Goal: Task Accomplishment & Management: Manage account settings

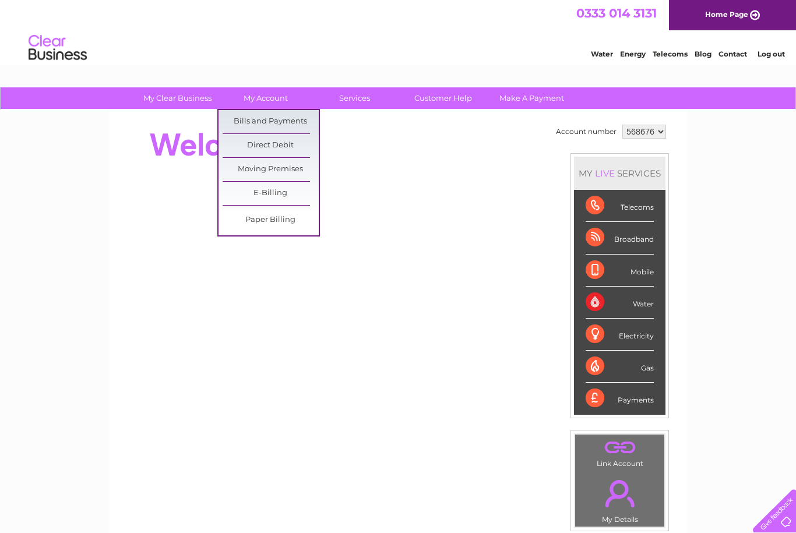
click at [296, 131] on link "Bills and Payments" at bounding box center [271, 121] width 96 height 23
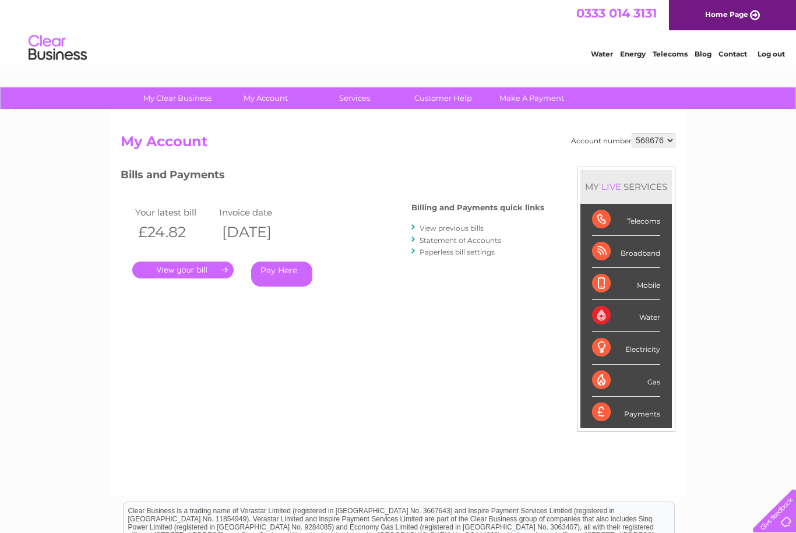
click at [642, 146] on select "568676 568689 991927" at bounding box center [653, 140] width 44 height 14
select select "991927"
click at [201, 271] on link "." at bounding box center [182, 270] width 101 height 17
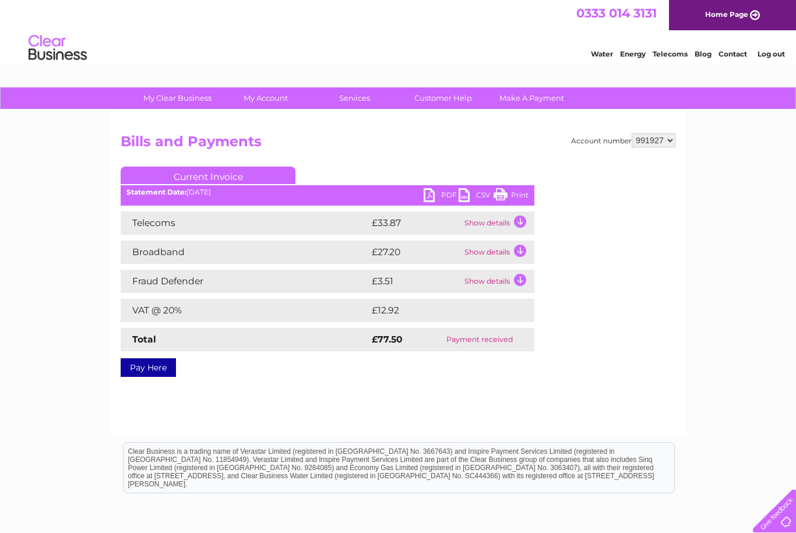
click at [430, 197] on link "PDF" at bounding box center [440, 196] width 35 height 17
